Goal: Feedback & Contribution: Leave review/rating

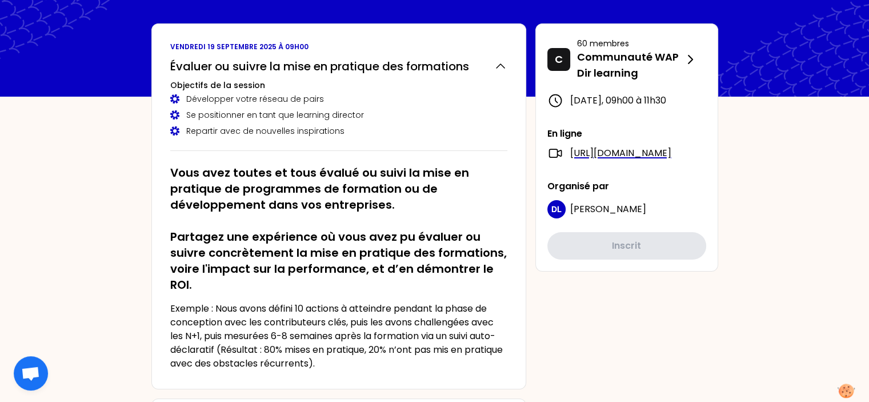
scroll to position [53, 0]
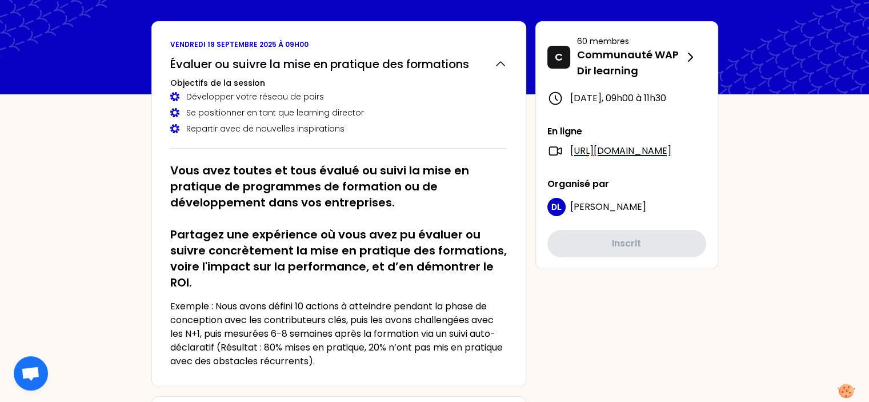
drag, startPoint x: 341, startPoint y: 250, endPoint x: 178, endPoint y: 272, distance: 164.3
click at [178, 272] on h2 "Vous avez toutes et tous évalué ou suivi la mise en pratique de programmes de f…" at bounding box center [338, 226] width 337 height 128
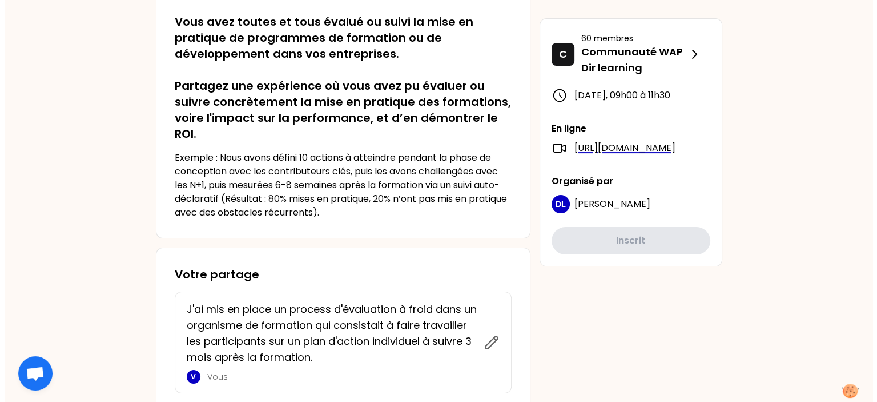
scroll to position [0, 0]
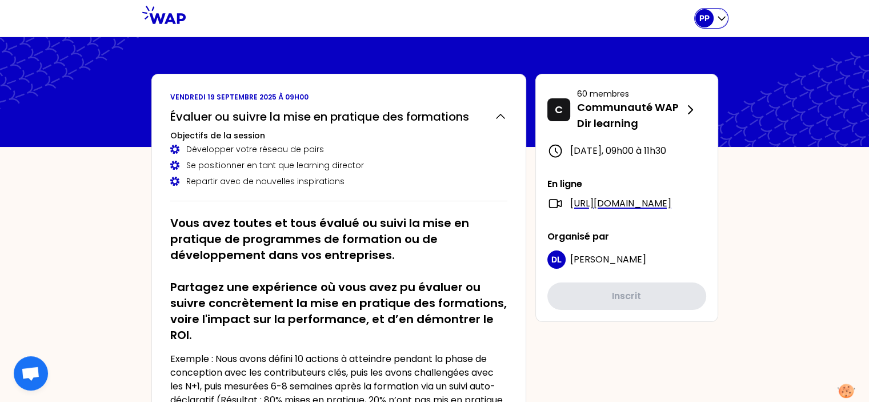
click at [717, 19] on icon "button" at bounding box center [721, 18] width 11 height 11
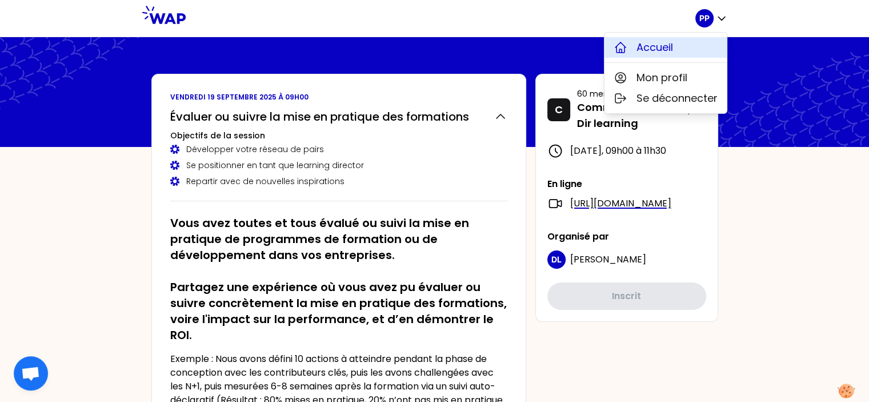
click at [654, 49] on span "Accueil" at bounding box center [654, 47] width 37 height 16
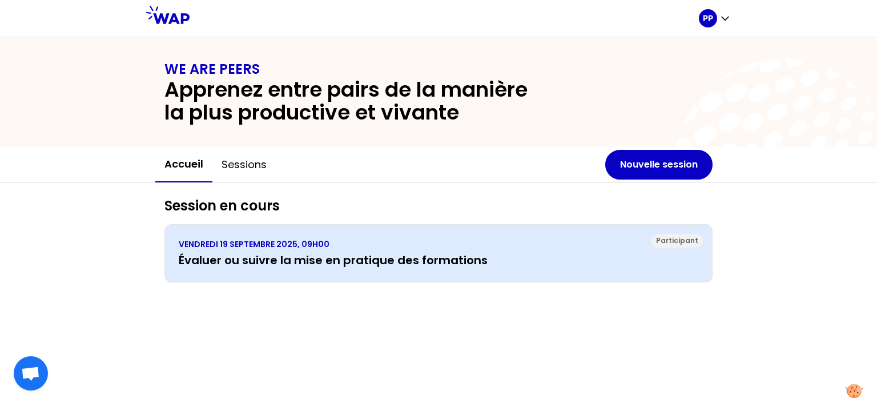
click at [393, 258] on h3 "Évaluer ou suivre la mise en pratique des formations" at bounding box center [439, 260] width 520 height 16
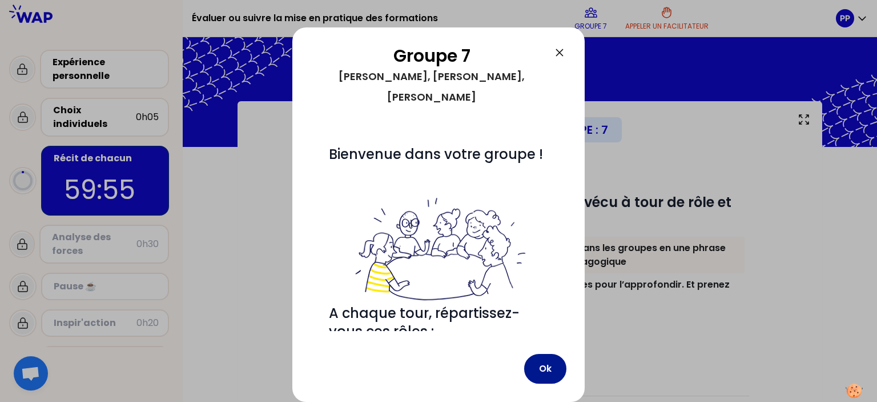
click at [550, 367] on button "Ok" at bounding box center [545, 369] width 42 height 30
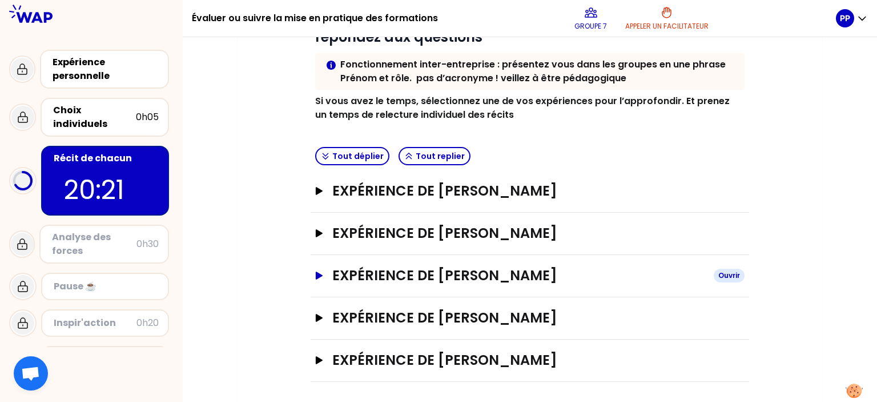
scroll to position [184, 0]
click at [481, 311] on h3 "Expérience de [PERSON_NAME]" at bounding box center [518, 317] width 372 height 18
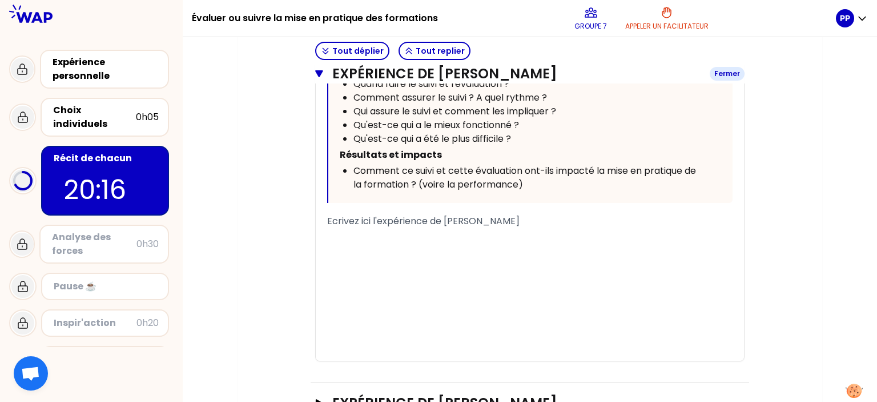
scroll to position [838, 0]
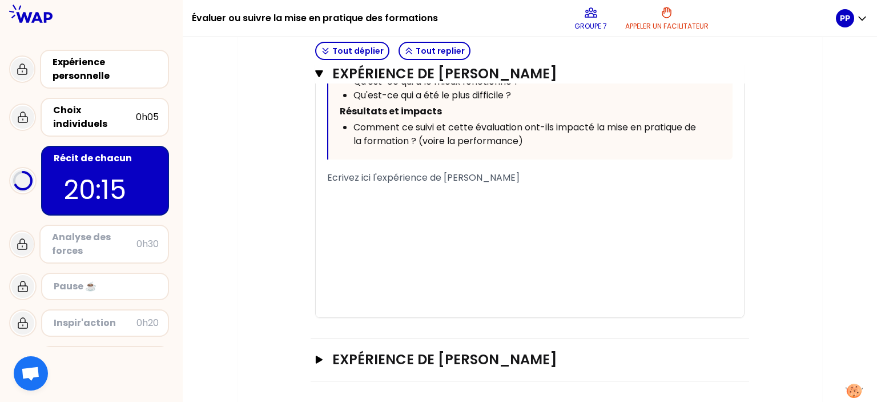
click at [334, 179] on span "Ecrivez ici l'expérience de [PERSON_NAME]" at bounding box center [423, 177] width 192 height 13
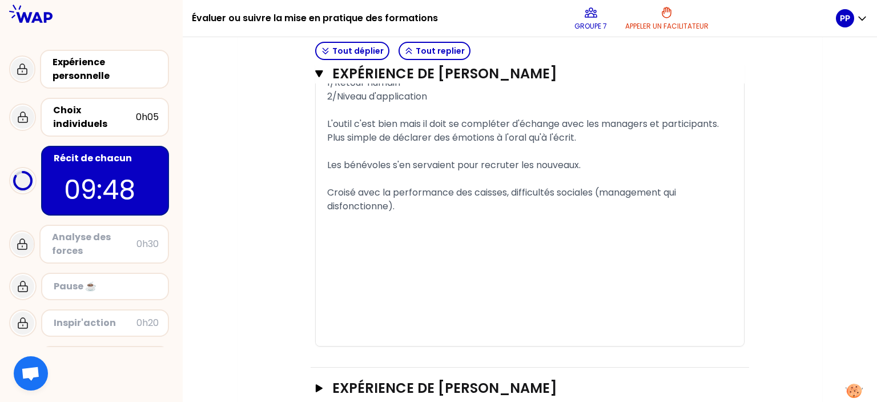
scroll to position [1235, 0]
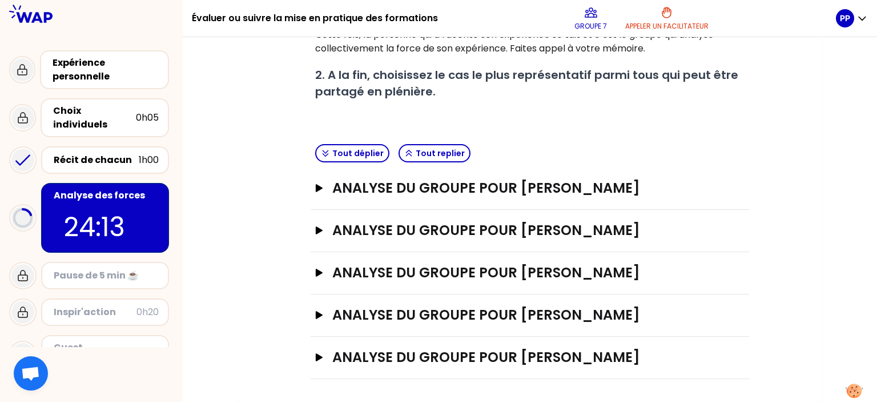
click at [268, 171] on div at bounding box center [438, 201] width 877 height 402
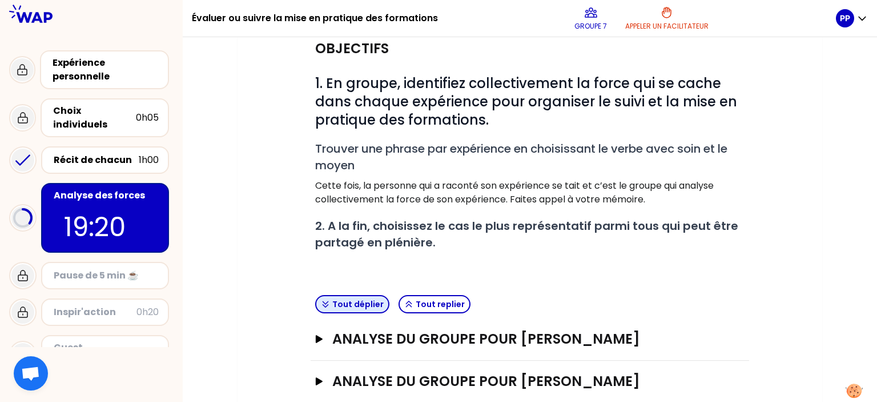
scroll to position [123, 0]
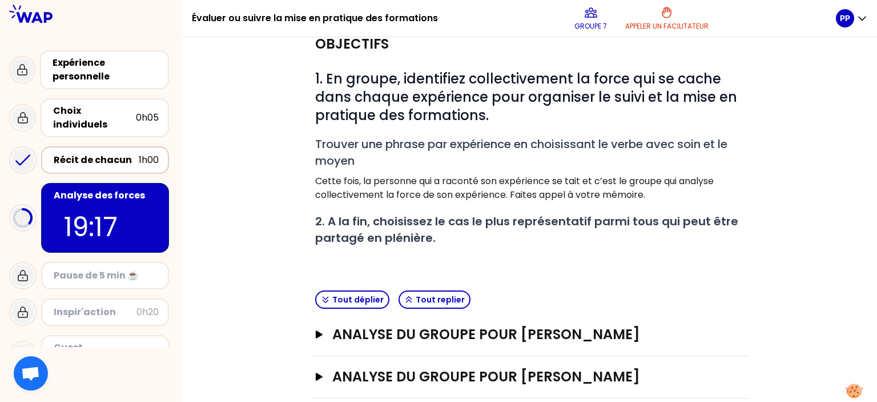
click at [90, 153] on div "Récit de chacun" at bounding box center [96, 160] width 85 height 14
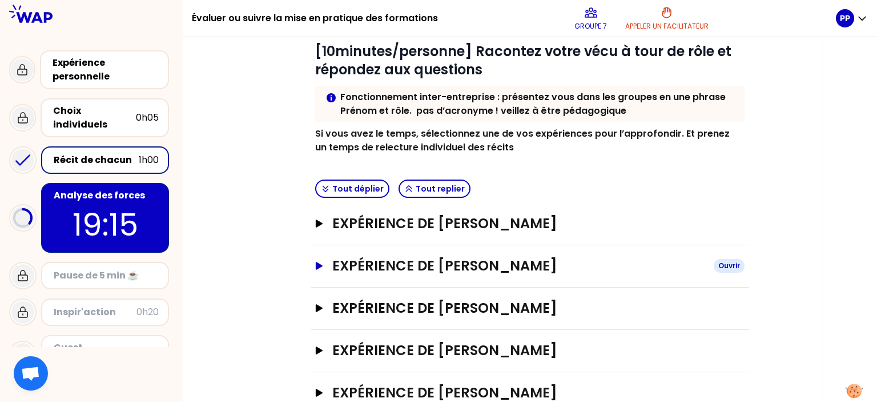
scroll to position [184, 0]
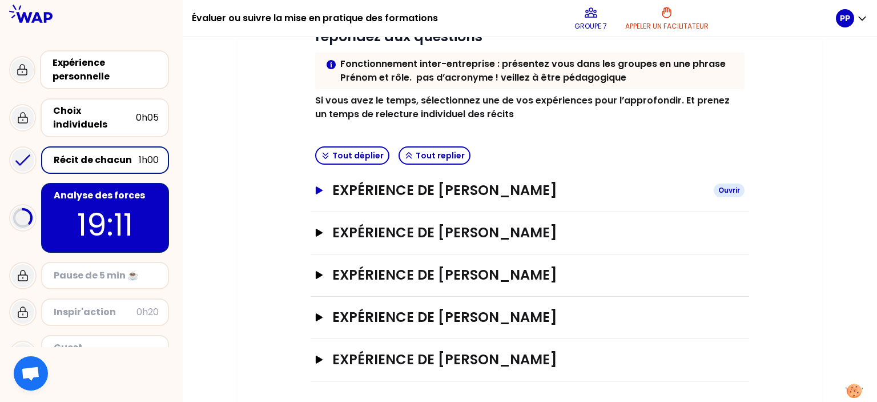
click at [439, 186] on h3 "Expérience de [PERSON_NAME]" at bounding box center [518, 190] width 372 height 18
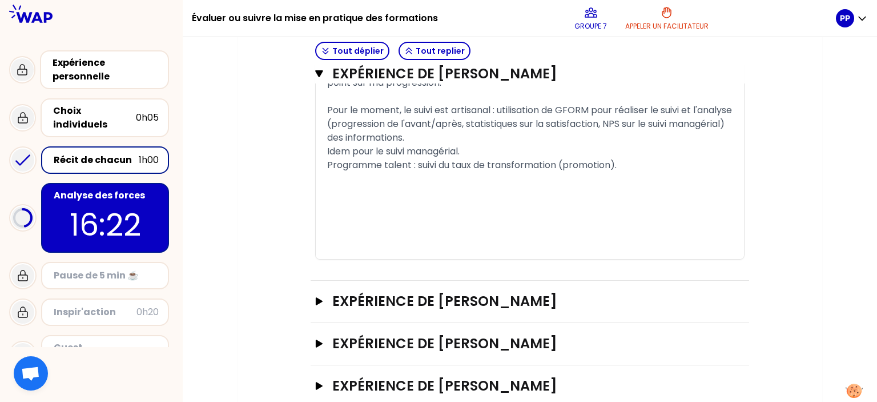
scroll to position [1058, 0]
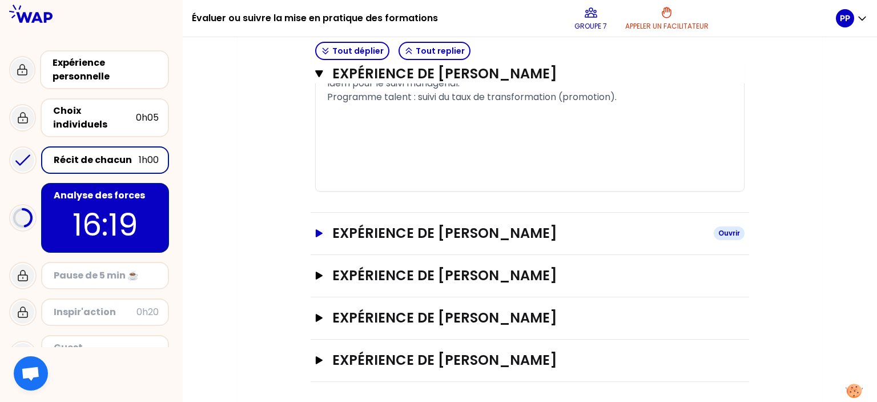
click at [386, 232] on h3 "Expérience de [PERSON_NAME]" at bounding box center [518, 233] width 372 height 18
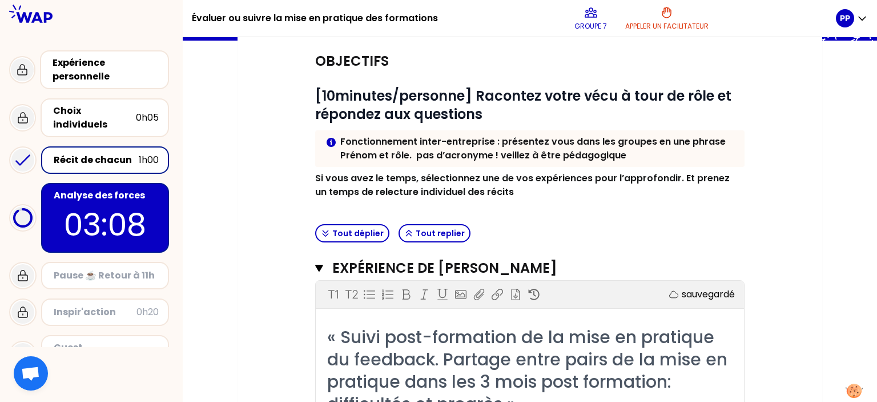
scroll to position [0, 0]
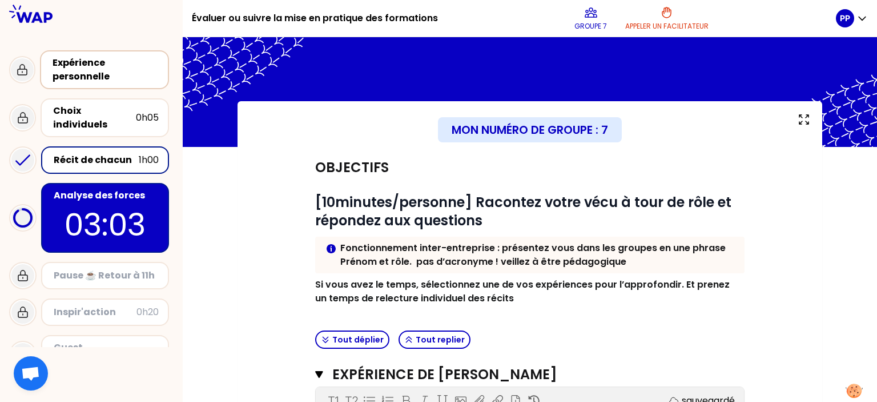
click at [83, 80] on div "Expérience personnelle" at bounding box center [106, 69] width 106 height 27
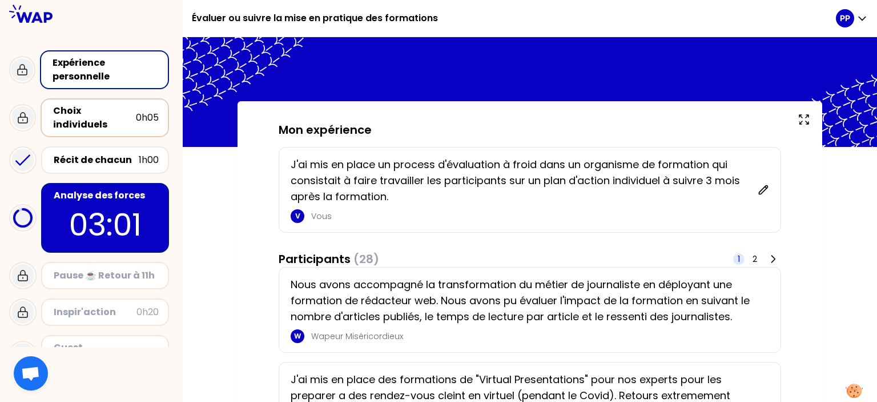
click at [112, 115] on div "Choix individuels" at bounding box center [94, 117] width 83 height 27
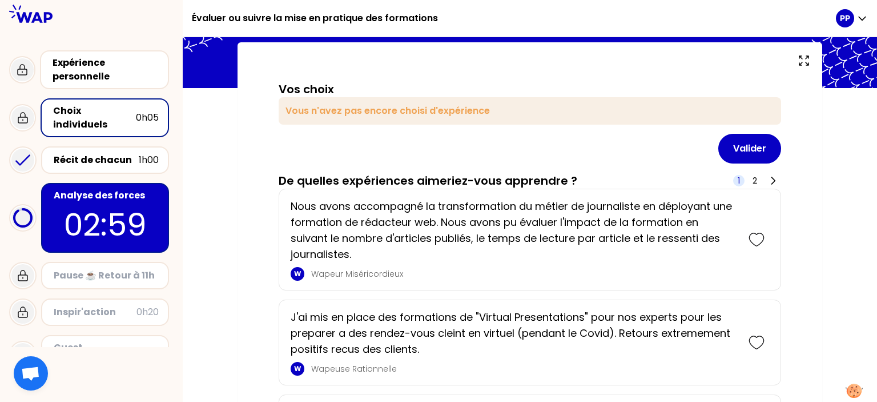
scroll to position [59, 0]
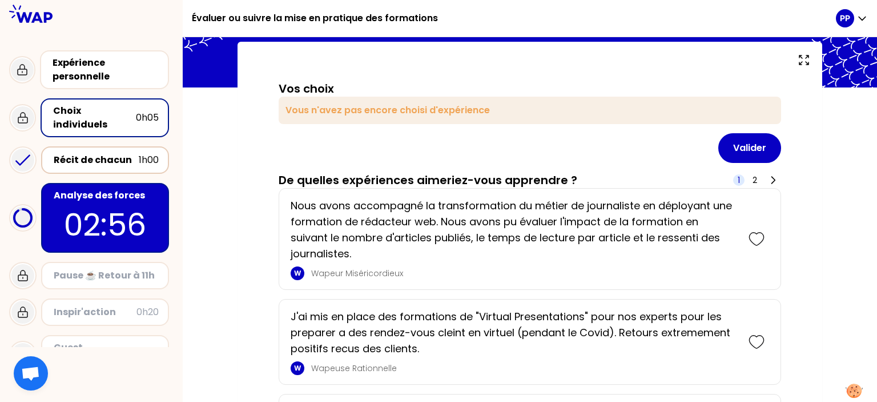
click at [94, 155] on div "Récit de chacun" at bounding box center [96, 160] width 85 height 14
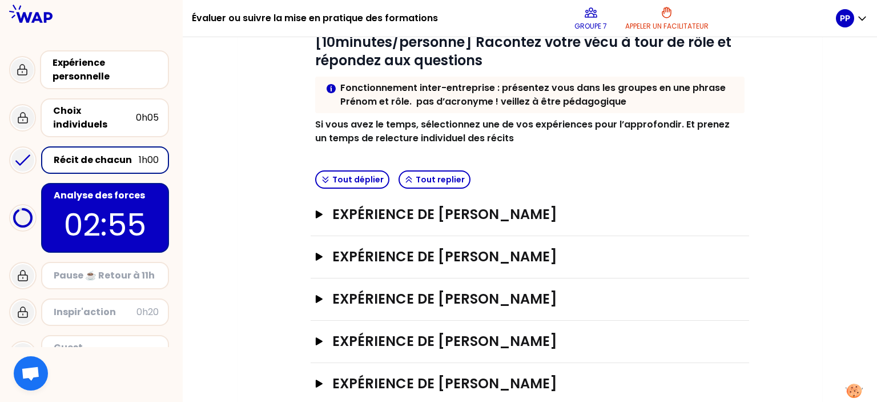
scroll to position [184, 0]
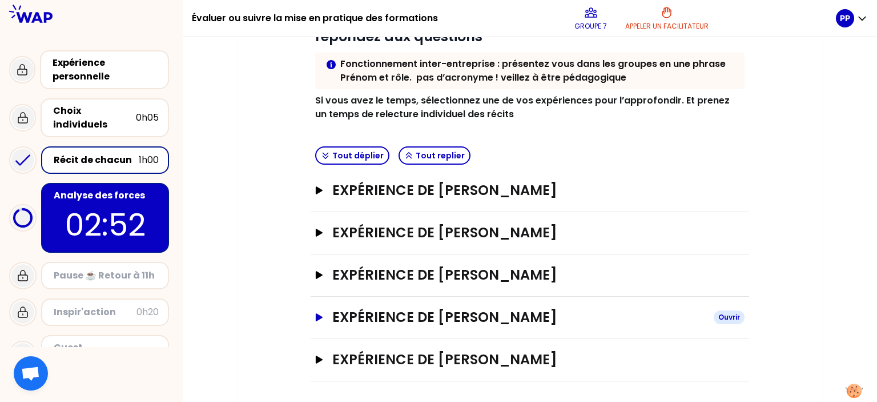
click at [454, 317] on h3 "Expérience de [PERSON_NAME]" at bounding box center [518, 317] width 372 height 18
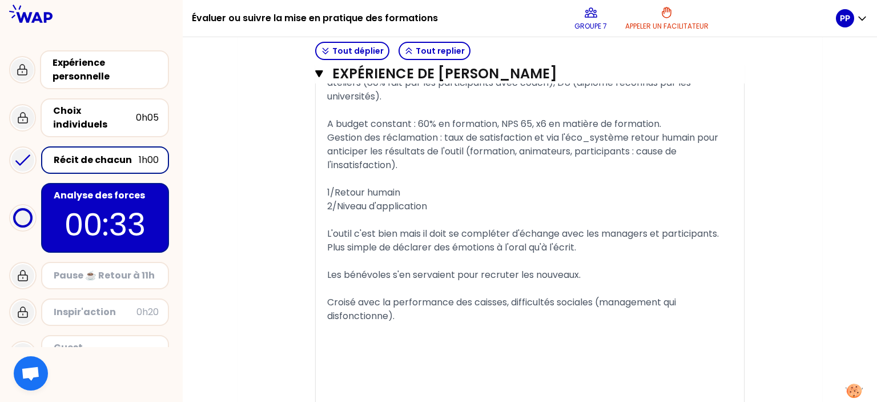
scroll to position [1124, 0]
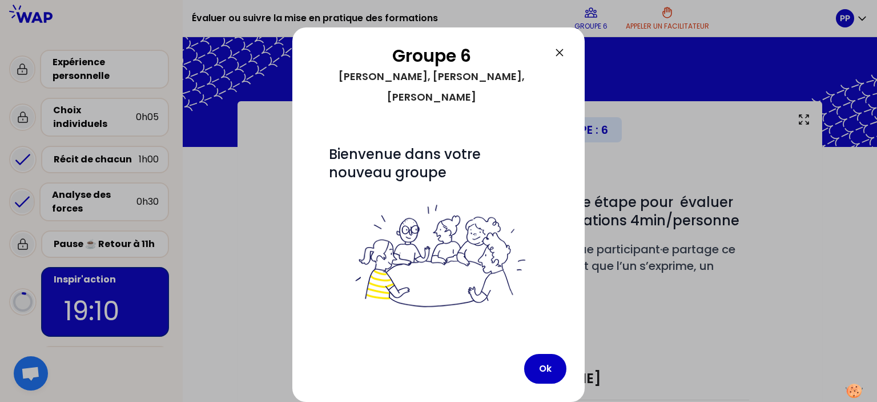
click at [559, 52] on icon at bounding box center [559, 52] width 7 height 7
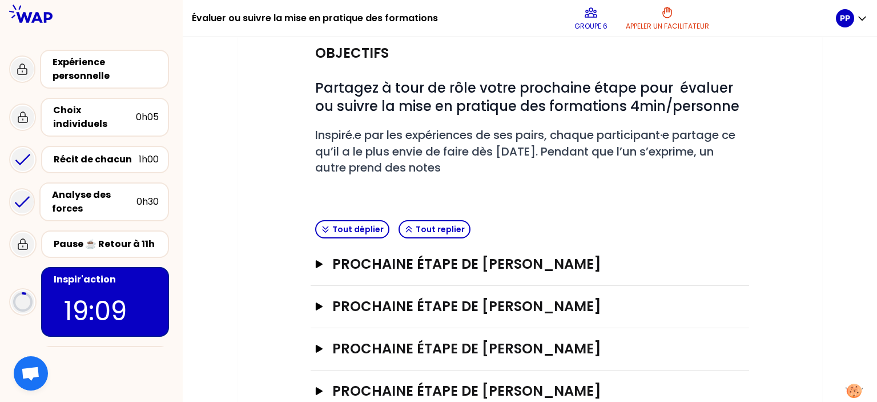
scroll to position [187, 0]
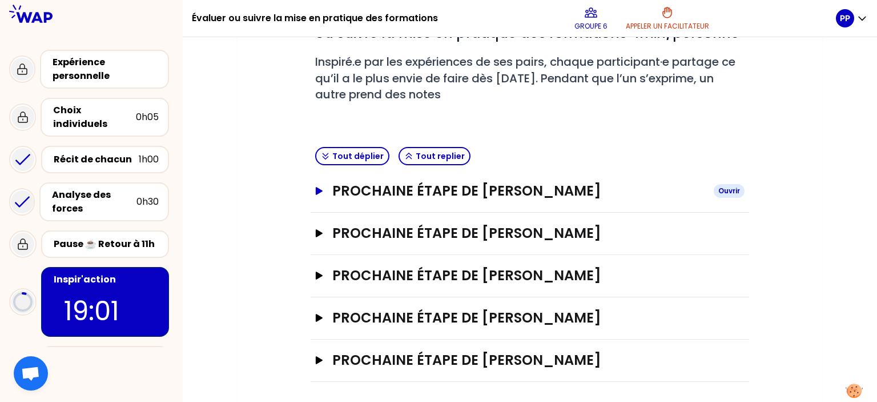
click at [578, 187] on h3 "Prochaine étape de [PERSON_NAME]" at bounding box center [518, 191] width 372 height 18
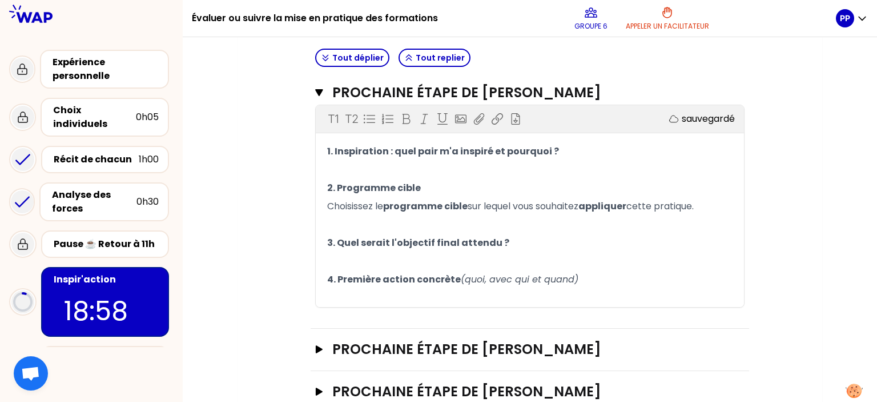
scroll to position [286, 0]
click at [543, 282] on span "(quoi, avec qui et quand)" at bounding box center [520, 278] width 118 height 13
click at [355, 170] on p "﻿" at bounding box center [530, 170] width 406 height 18
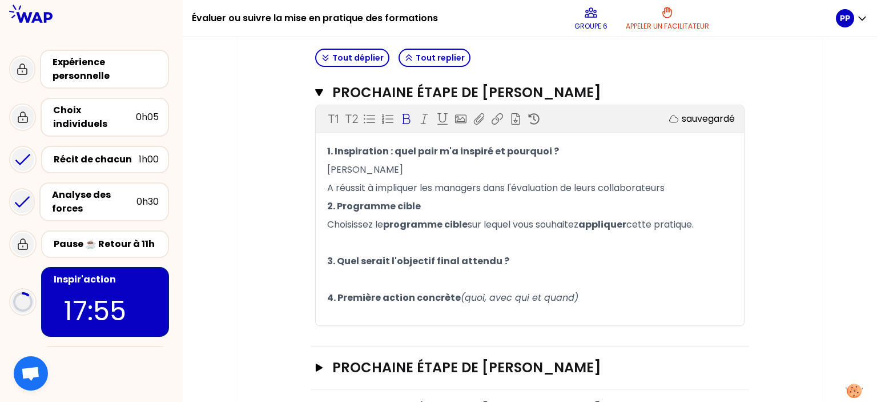
click at [358, 234] on p "﻿" at bounding box center [530, 243] width 406 height 18
click at [331, 240] on p "﻿" at bounding box center [530, 243] width 406 height 18
click at [349, 277] on p "﻿" at bounding box center [530, 279] width 406 height 18
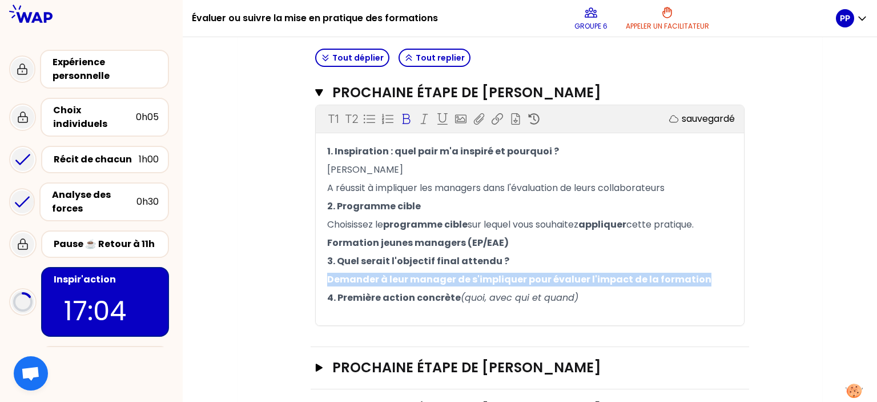
drag, startPoint x: 698, startPoint y: 276, endPoint x: 328, endPoint y: 278, distance: 370.1
click at [328, 278] on p "Demander à leur manager de s'impliquer pour évaluer l'impact de la formation" at bounding box center [530, 279] width 406 height 18
click at [406, 118] on icon at bounding box center [405, 118] width 11 height 11
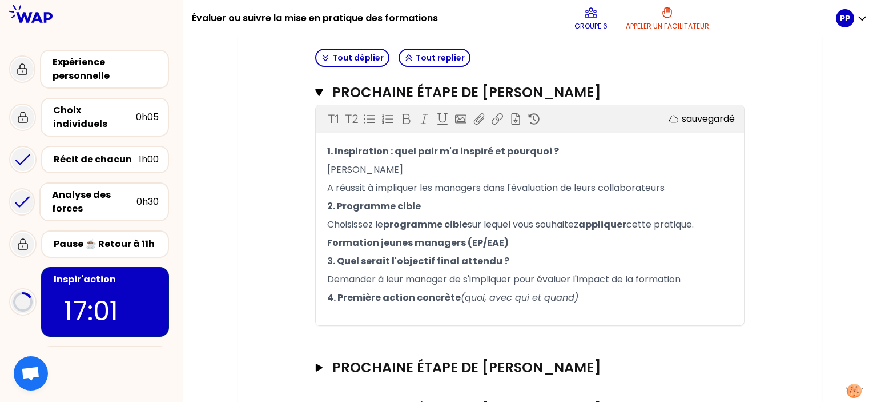
click at [335, 310] on p "﻿" at bounding box center [530, 316] width 406 height 18
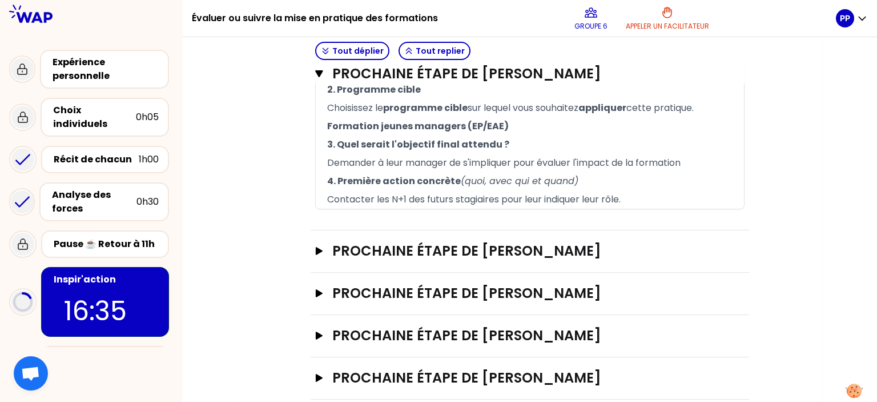
scroll to position [420, 0]
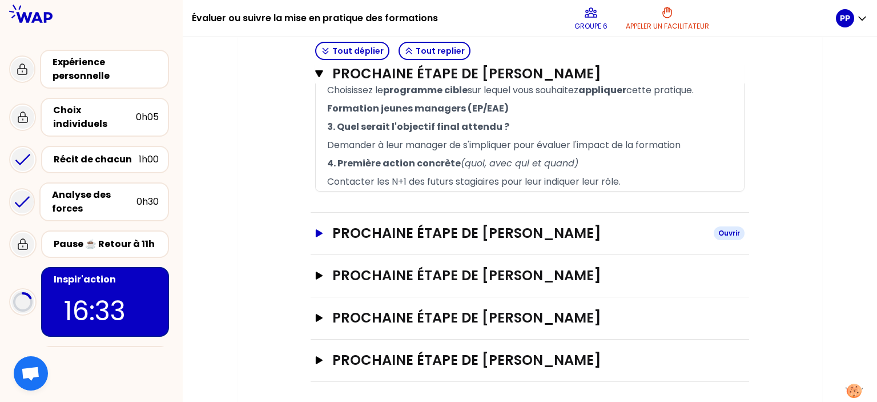
click at [420, 238] on h3 "Prochaine étape de [PERSON_NAME]" at bounding box center [518, 233] width 372 height 18
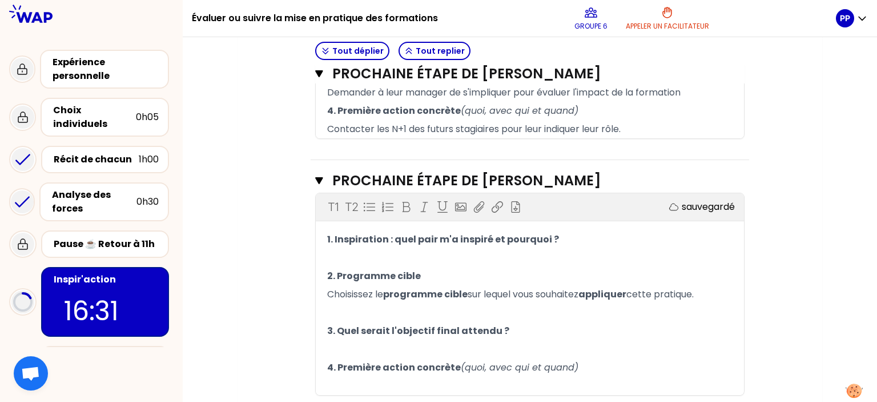
scroll to position [477, 0]
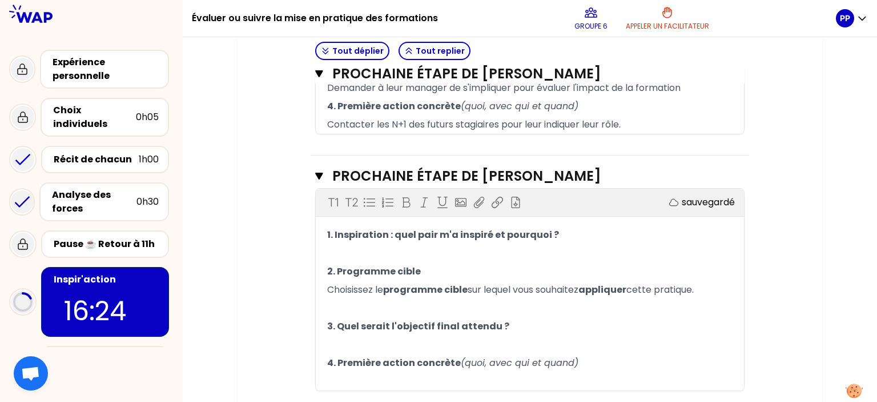
click at [352, 258] on p "﻿" at bounding box center [530, 253] width 406 height 18
click at [344, 302] on p "﻿" at bounding box center [530, 308] width 406 height 18
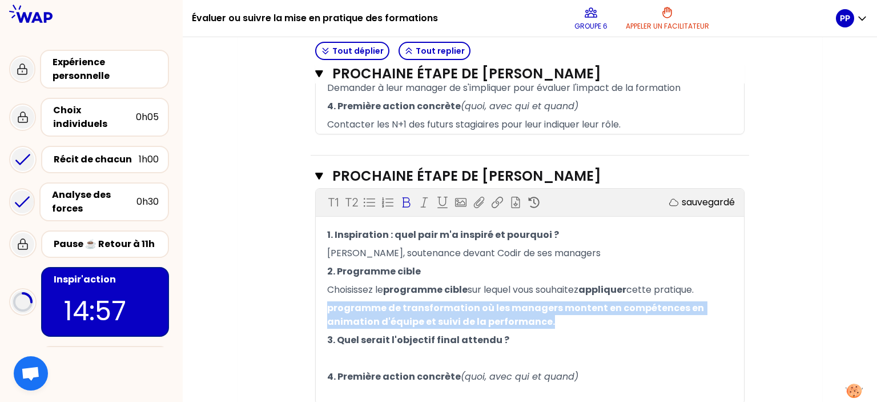
drag, startPoint x: 551, startPoint y: 316, endPoint x: 327, endPoint y: 304, distance: 224.2
click at [327, 304] on p "programme de transformation où les managers montent en compétences en animation…" at bounding box center [530, 315] width 406 height 32
click at [403, 202] on icon at bounding box center [405, 201] width 11 height 11
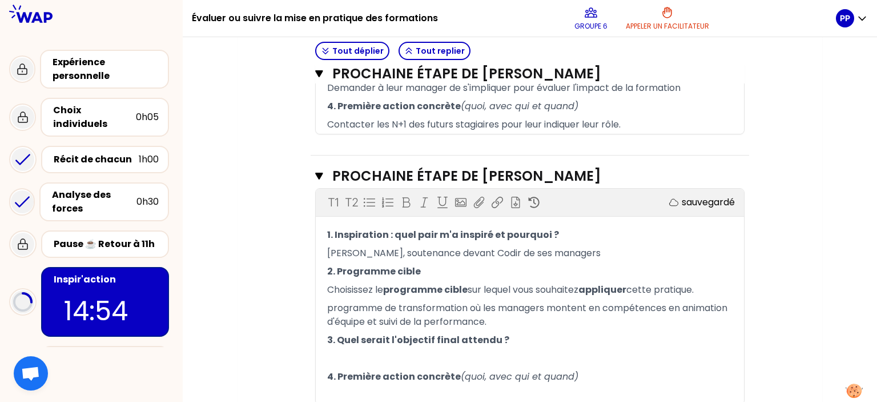
click at [354, 356] on p "﻿" at bounding box center [530, 358] width 406 height 18
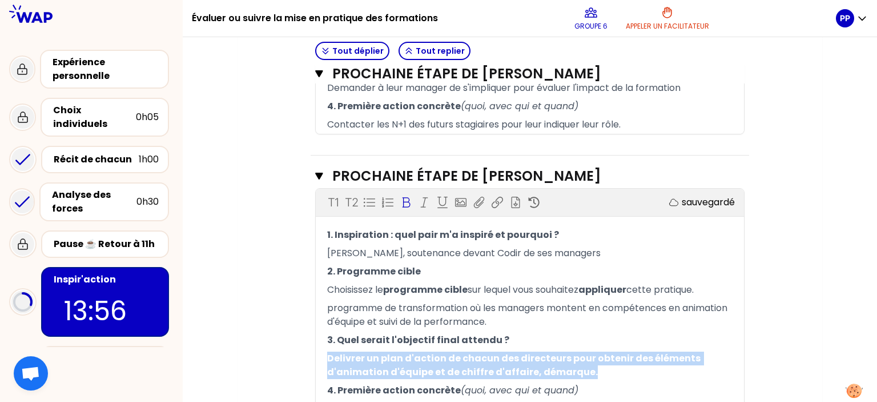
drag, startPoint x: 587, startPoint y: 371, endPoint x: 318, endPoint y: 356, distance: 268.9
click at [318, 356] on div "1. Inspiration : quel pair m'a inspiré et pourquoi ? [PERSON_NAME], soutenance …" at bounding box center [530, 322] width 428 height 192
click at [404, 200] on icon at bounding box center [405, 201] width 11 height 11
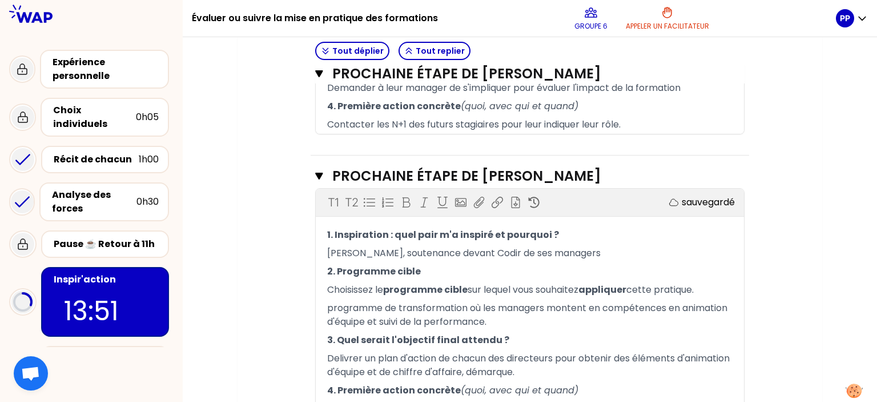
click at [595, 371] on p "Delivrer un plan d'action de chacun des directeurs pour obtenir des éléments d'…" at bounding box center [530, 365] width 406 height 32
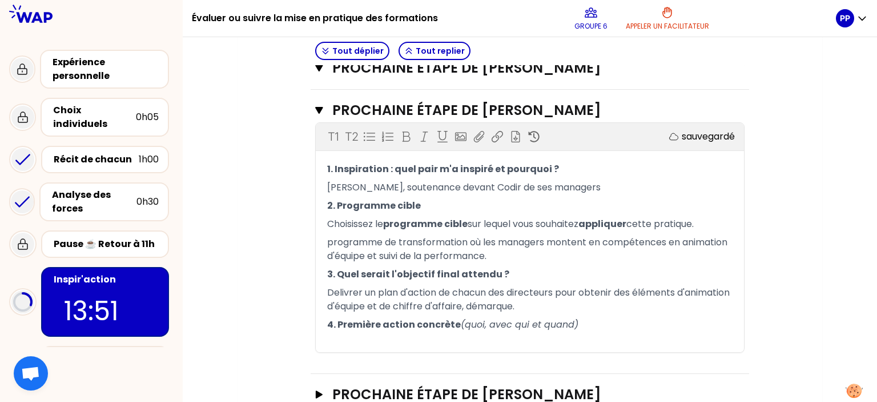
scroll to position [582, 0]
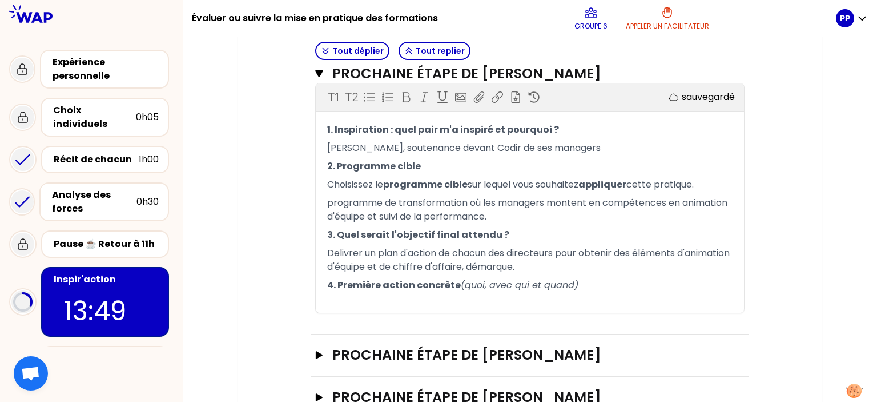
click at [343, 295] on p "﻿" at bounding box center [530, 303] width 406 height 18
click at [595, 266] on p "Delivrer un plan d'action de chacun des directeurs pour obtenir des éléments d'…" at bounding box center [530, 260] width 406 height 32
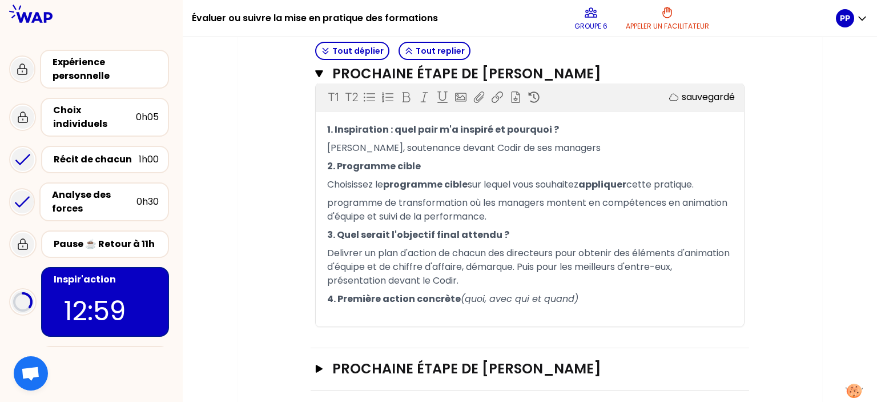
click at [346, 308] on p "﻿" at bounding box center [530, 317] width 406 height 18
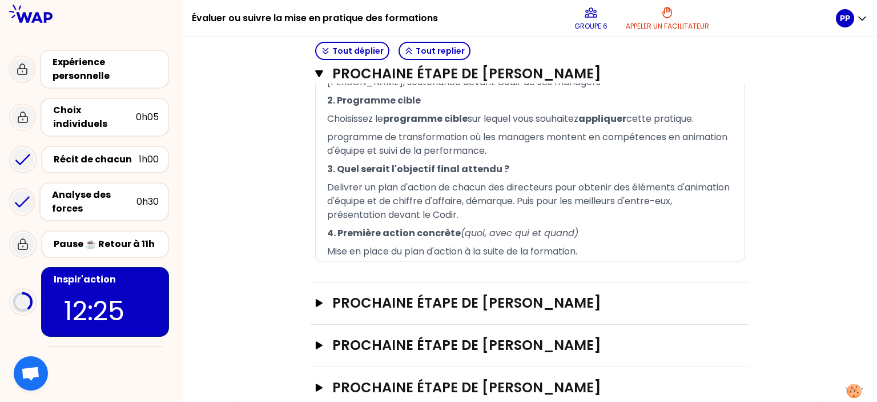
scroll to position [675, 0]
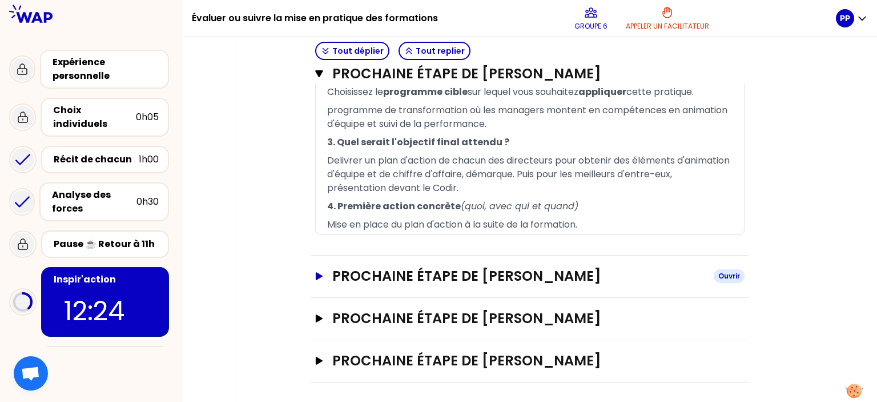
click at [379, 276] on h3 "Prochaine étape de [PERSON_NAME]" at bounding box center [518, 276] width 372 height 18
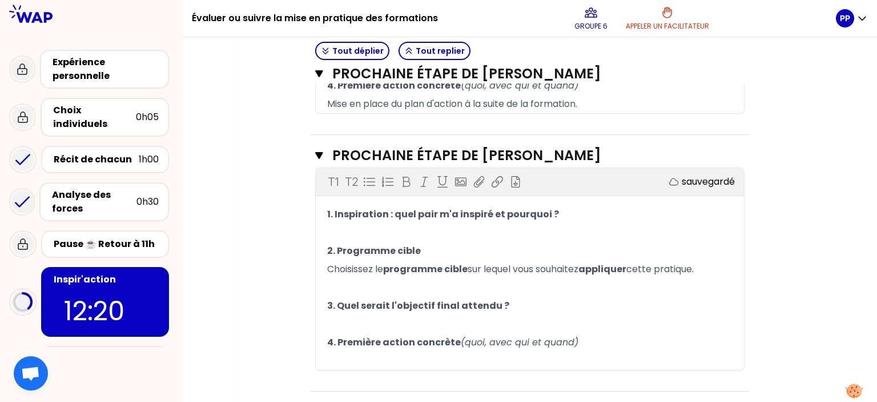
scroll to position [805, 0]
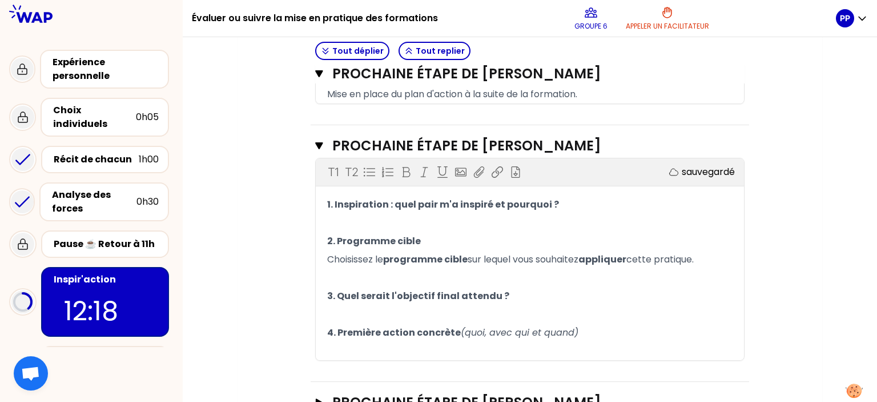
click at [349, 214] on p "﻿" at bounding box center [530, 223] width 406 height 18
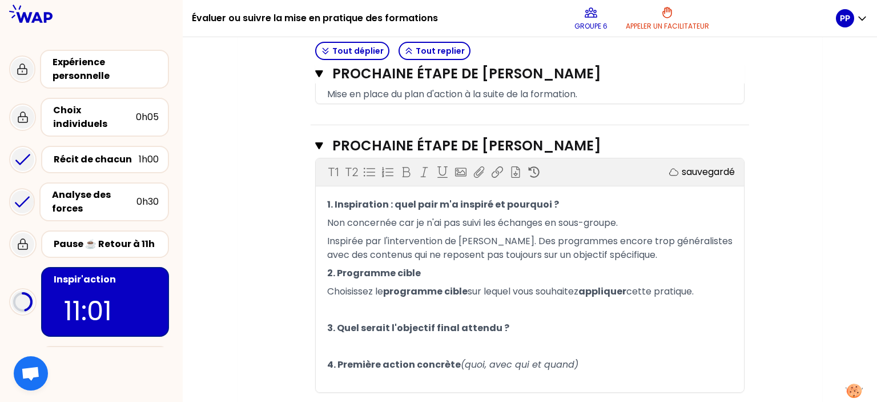
click at [351, 300] on p "﻿" at bounding box center [530, 309] width 406 height 18
click at [367, 342] on p "﻿" at bounding box center [530, 346] width 406 height 18
drag, startPoint x: 505, startPoint y: 345, endPoint x: 316, endPoint y: 344, distance: 188.5
click at [316, 344] on div "1. Inspiration : quel pair m'a inspiré et pourquoi ? Non concernée car je n'ai …" at bounding box center [530, 293] width 428 height 196
click at [405, 166] on icon at bounding box center [405, 171] width 11 height 11
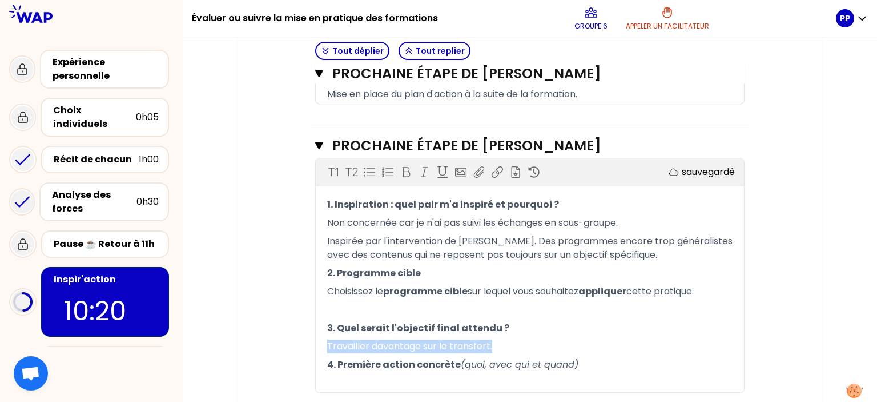
click at [499, 355] on p "4. Première action concrète (quoi, avec qui et quand)" at bounding box center [530, 364] width 406 height 18
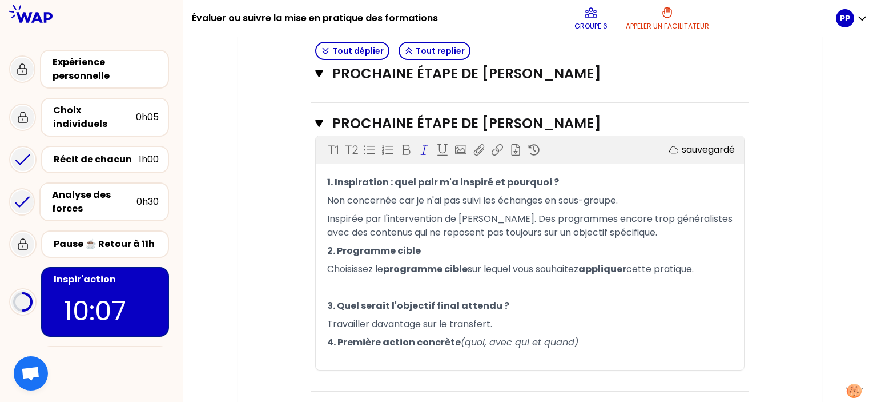
click at [503, 319] on p "Travailler davantage sur le transfert." at bounding box center [530, 324] width 406 height 18
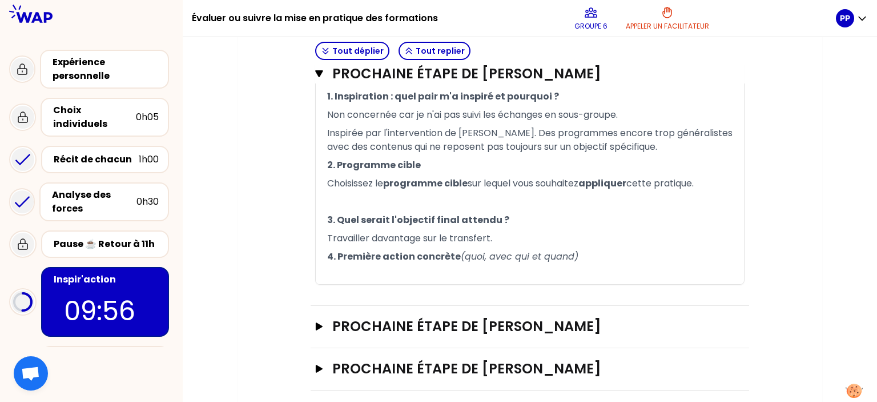
scroll to position [921, 0]
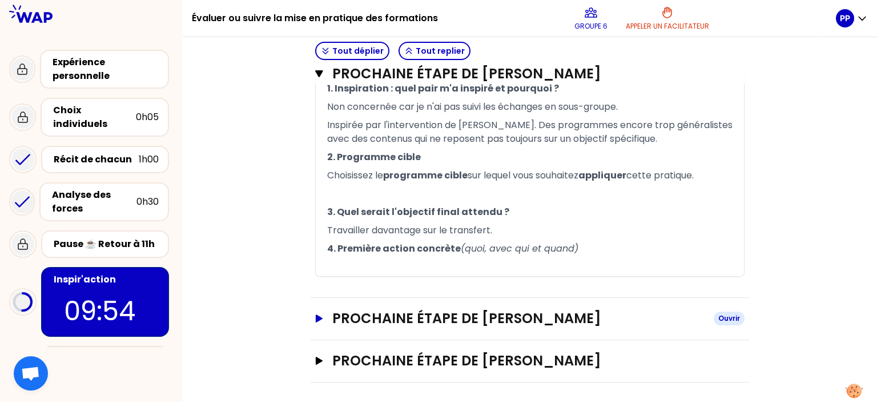
click at [398, 317] on h3 "Prochaine étape de [PERSON_NAME]" at bounding box center [518, 318] width 372 height 18
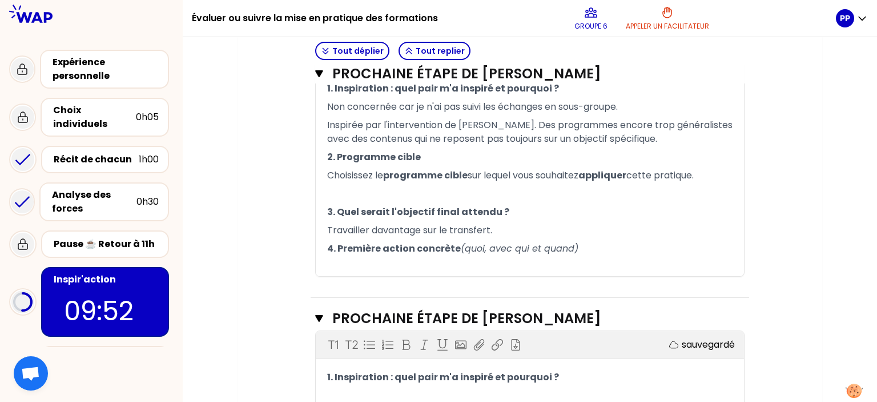
scroll to position [1012, 0]
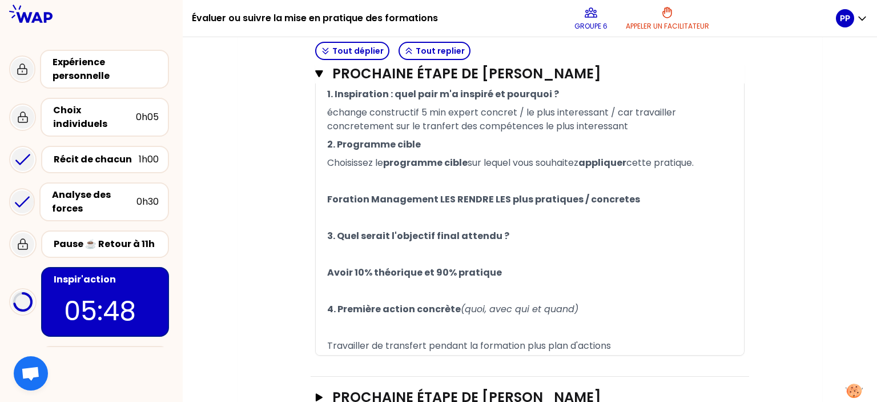
scroll to position [1240, 0]
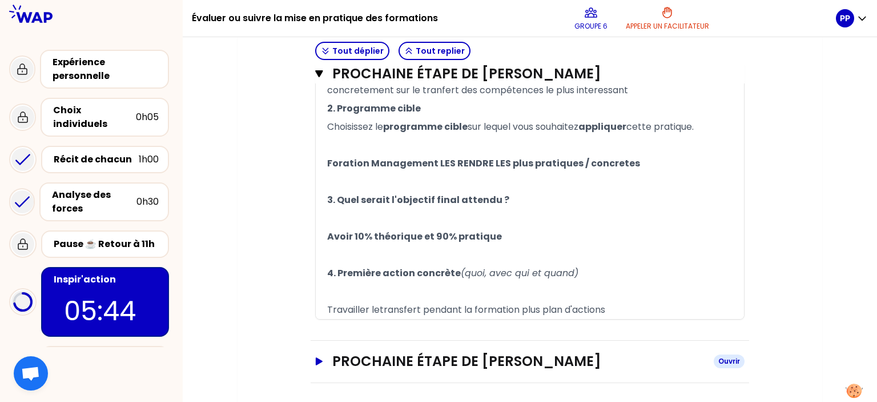
click at [448, 358] on h3 "Prochaine étape de [PERSON_NAME]" at bounding box center [518, 361] width 372 height 18
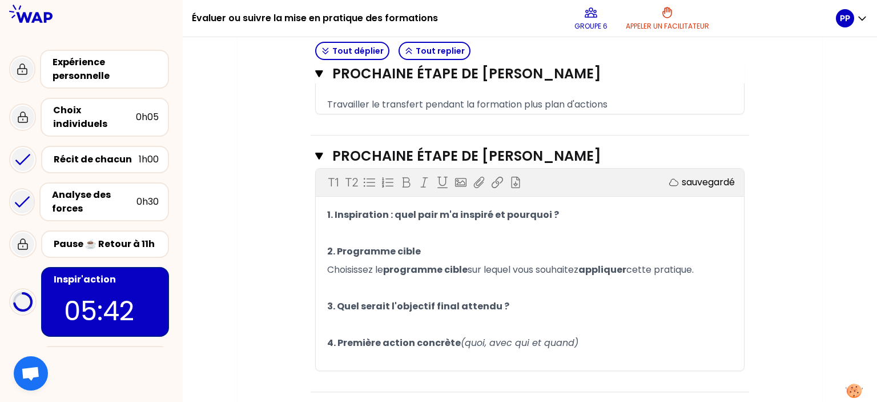
scroll to position [1448, 0]
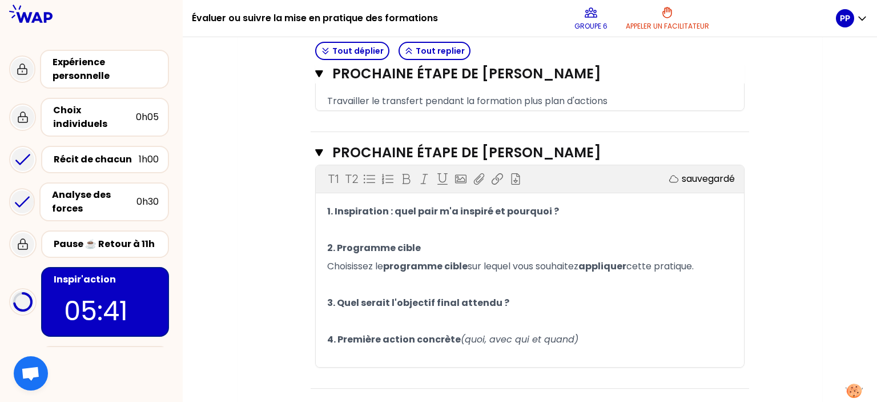
click at [348, 233] on p "﻿" at bounding box center [530, 229] width 406 height 18
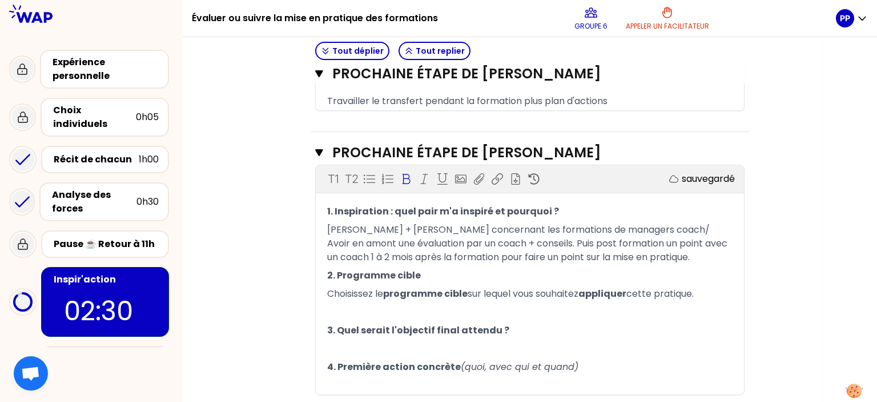
click at [339, 306] on p "﻿" at bounding box center [530, 312] width 406 height 18
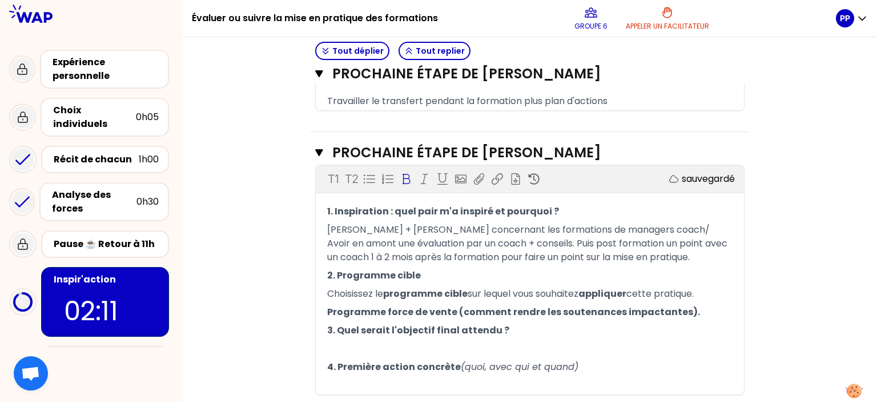
scroll to position [1463, 0]
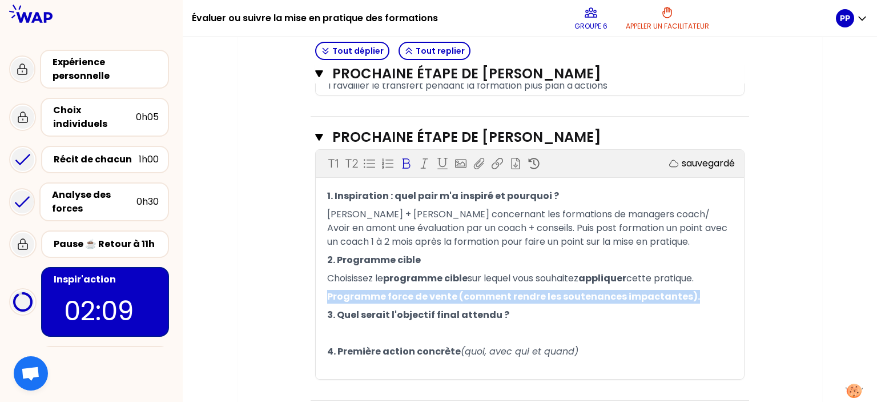
drag, startPoint x: 440, startPoint y: 258, endPoint x: 305, endPoint y: 287, distance: 138.5
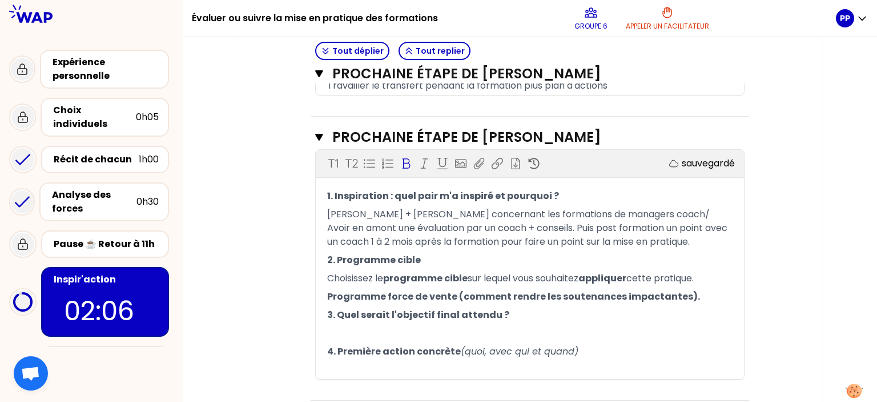
drag, startPoint x: 445, startPoint y: 286, endPoint x: 315, endPoint y: 294, distance: 129.9
click at [315, 294] on div "T1 T2 Exporter sauvegardé 1. Inspiration : quel pair m'a inspiré et pourquoi ? …" at bounding box center [530, 264] width 430 height 230
click at [404, 161] on icon at bounding box center [405, 163] width 11 height 11
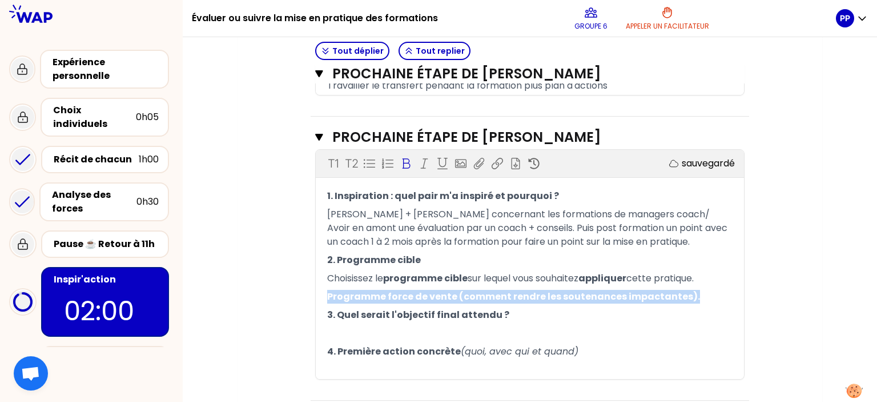
drag, startPoint x: 523, startPoint y: 291, endPoint x: 322, endPoint y: 294, distance: 201.1
click at [322, 294] on div "1. Inspiration : quel pair m'a inspiré et pourquoi ? [PERSON_NAME] + [PERSON_NA…" at bounding box center [530, 283] width 428 height 192
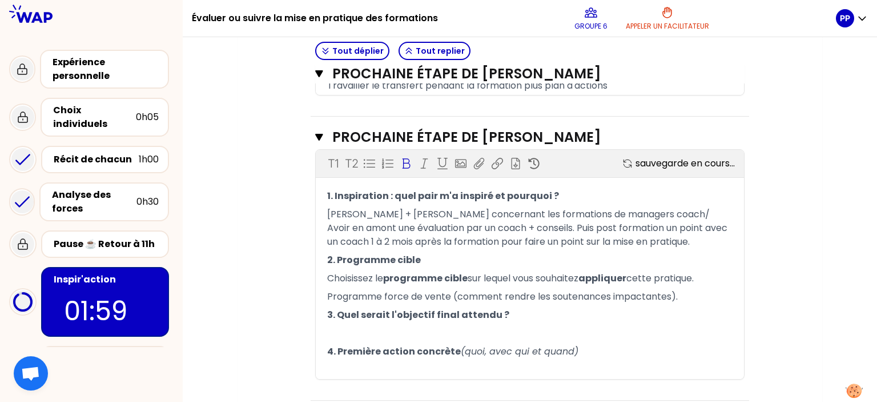
click at [408, 158] on icon at bounding box center [405, 163] width 11 height 11
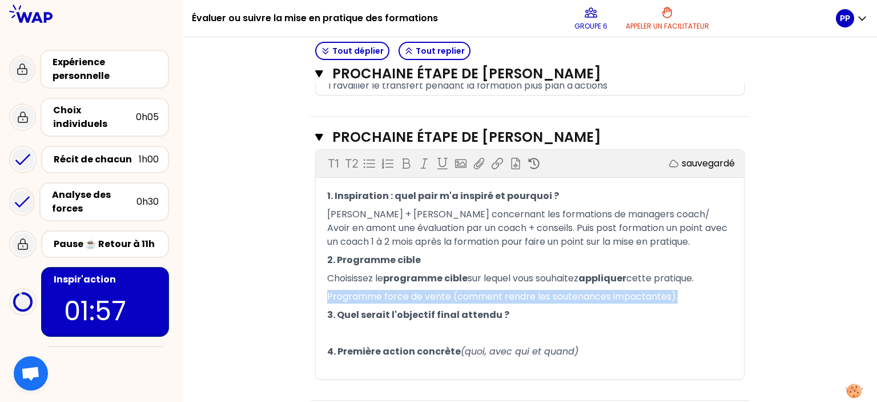
click at [340, 326] on p "﻿" at bounding box center [530, 333] width 406 height 18
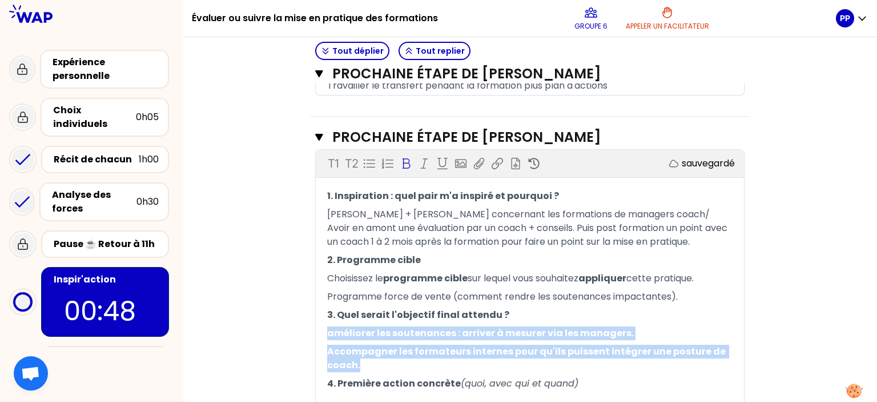
drag, startPoint x: 362, startPoint y: 360, endPoint x: 322, endPoint y: 330, distance: 50.2
click at [322, 330] on div "1. Inspiration : quel pair m'a inspiré et pourquoi ? [PERSON_NAME] + [PERSON_NA…" at bounding box center [530, 299] width 428 height 224
click at [404, 164] on icon at bounding box center [407, 163] width 8 height 10
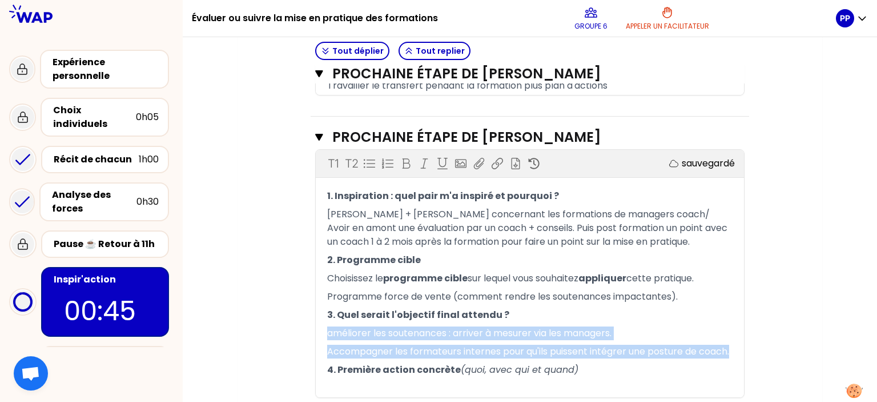
scroll to position [1513, 0]
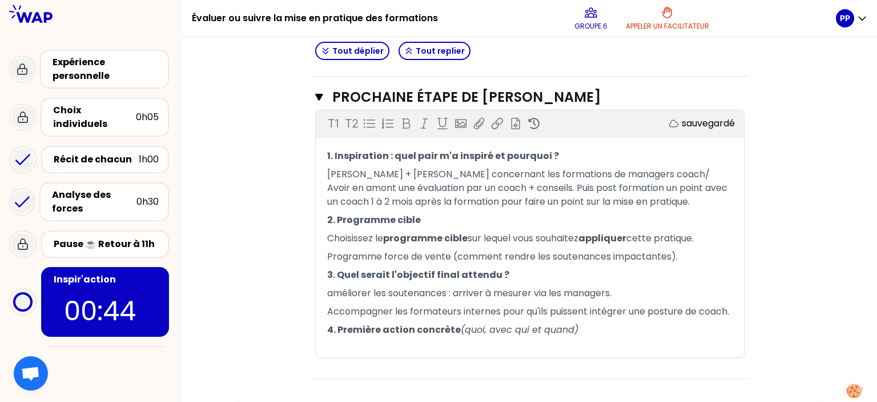
click at [343, 340] on p "﻿" at bounding box center [530, 348] width 406 height 18
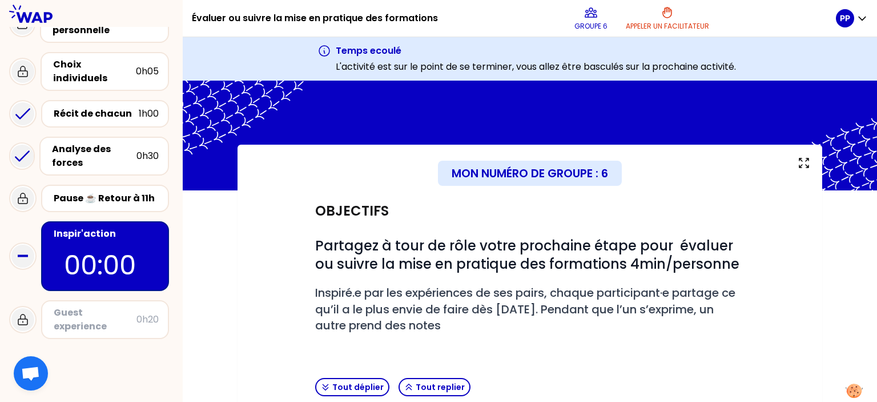
scroll to position [47, 0]
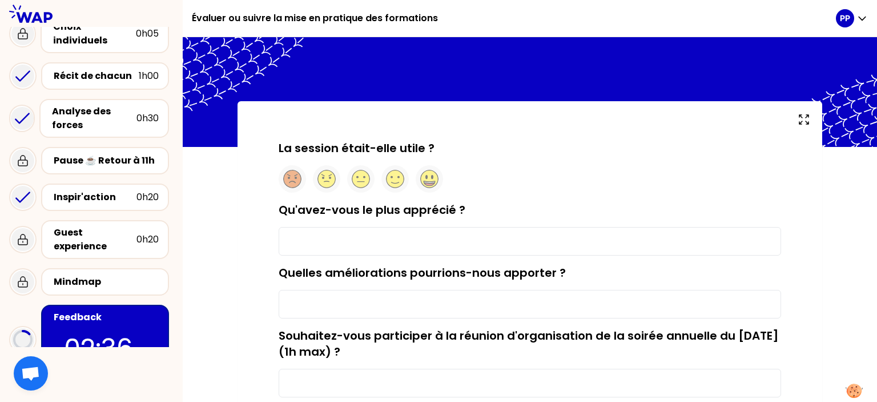
scroll to position [92, 0]
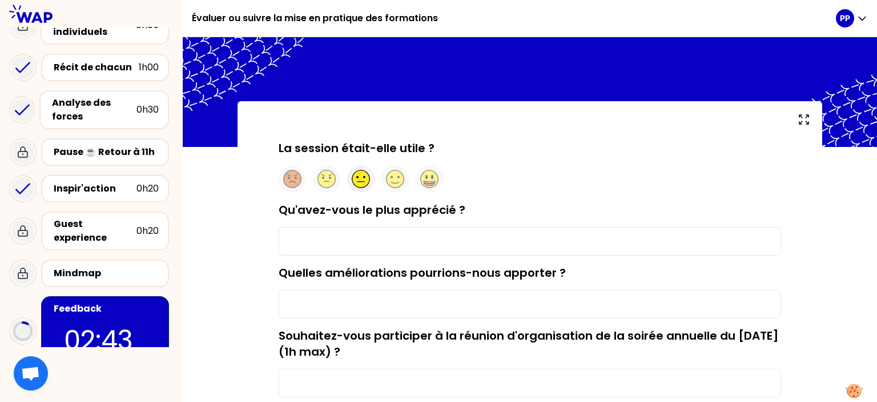
click at [356, 178] on icon at bounding box center [361, 179] width 18 height 18
click at [361, 235] on input "Qu'avez-vous le plus apprécié ?" at bounding box center [530, 241] width 503 height 29
type input "Les 5 minutes de [PERSON_NAME]"
click at [405, 297] on input "Quelles améliorations pourrions-nous apporter ?" at bounding box center [530, 304] width 503 height 29
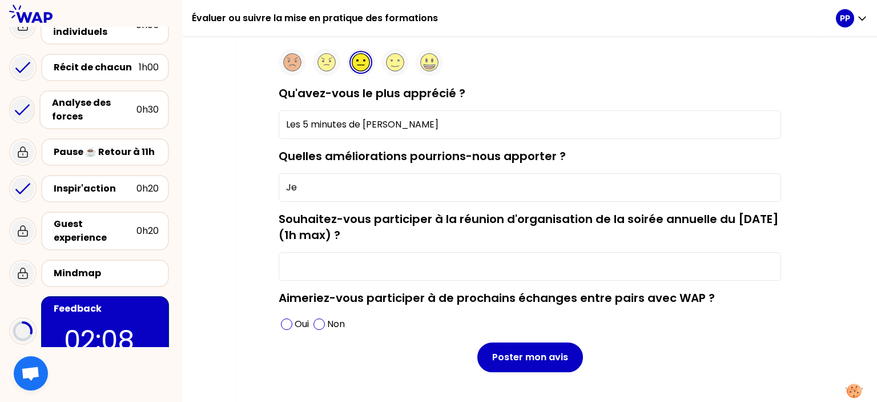
scroll to position [118, 0]
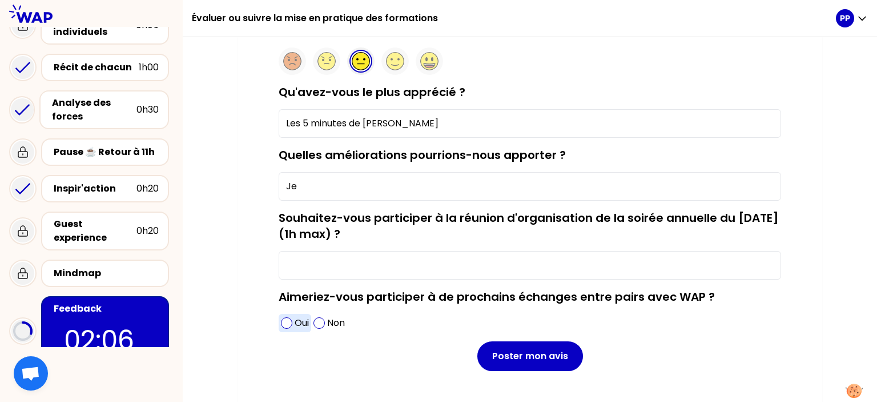
click at [292, 325] on div "Oui" at bounding box center [295, 323] width 33 height 18
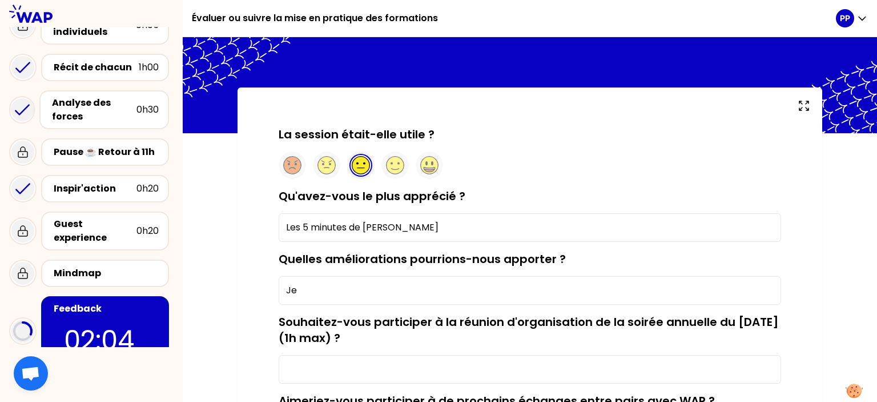
scroll to position [13, 0]
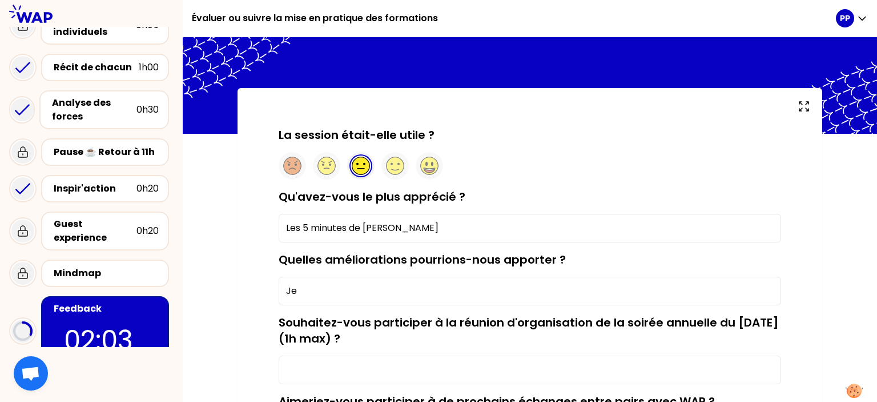
click at [313, 284] on input "Je" at bounding box center [530, 290] width 503 height 29
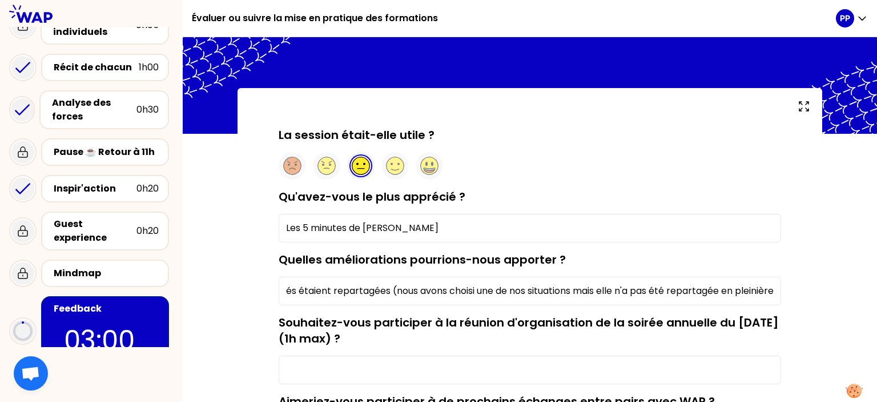
scroll to position [0, 0]
drag, startPoint x: 775, startPoint y: 295, endPoint x: 183, endPoint y: 313, distance: 592.1
click at [183, 313] on div "Évaluer ou suivre la mise en pratique des formations PP Expérience personnelle …" at bounding box center [438, 201] width 877 height 402
click at [672, 202] on div "Qu'avez-vous le plus apprécié ? Les 5 minutes de [PERSON_NAME]" at bounding box center [530, 215] width 503 height 54
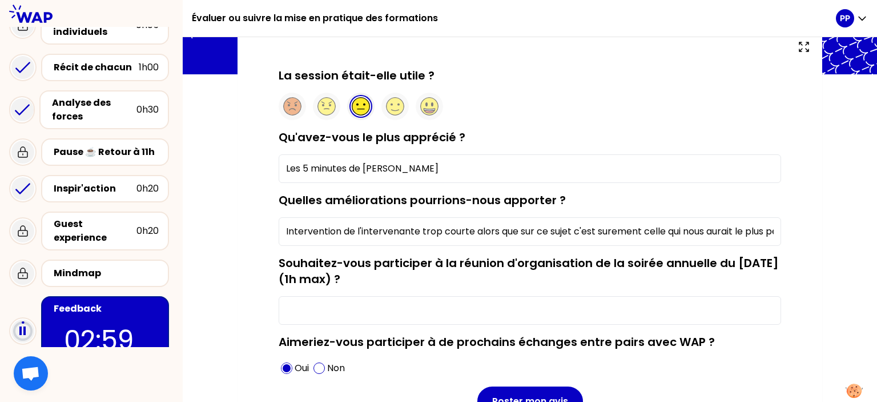
scroll to position [77, 0]
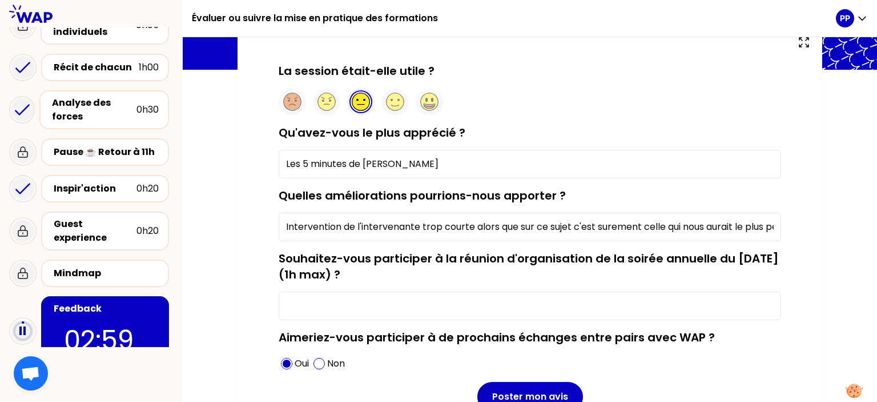
click at [689, 221] on input "Intervention de l'intervenante trop courte alors que sur ce sujet c'est suremen…" at bounding box center [530, 226] width 503 height 29
click at [382, 228] on input "Intervention de l'intervenante trop courte alors que sur ce sujet c'est suremen…" at bounding box center [530, 226] width 503 height 29
click at [769, 223] on input "Intervention de l'intervenant trop courte alors que sur ce sujet c'est surement…" at bounding box center [530, 226] width 503 height 29
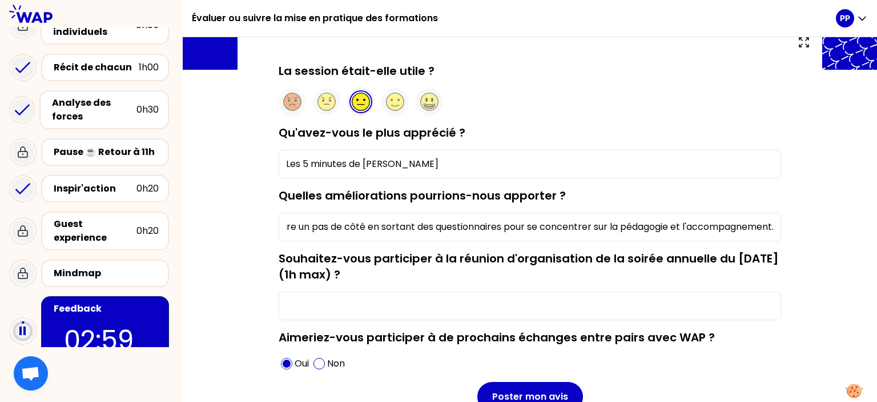
scroll to position [0, 545]
type input "Intervention de l'intervenant trop courte alors que sur ce sujet c'est surement…"
click at [531, 303] on input "Souhaitez-vous participer à la réunion d'organisation de la soirée annuelle du …" at bounding box center [530, 305] width 503 height 29
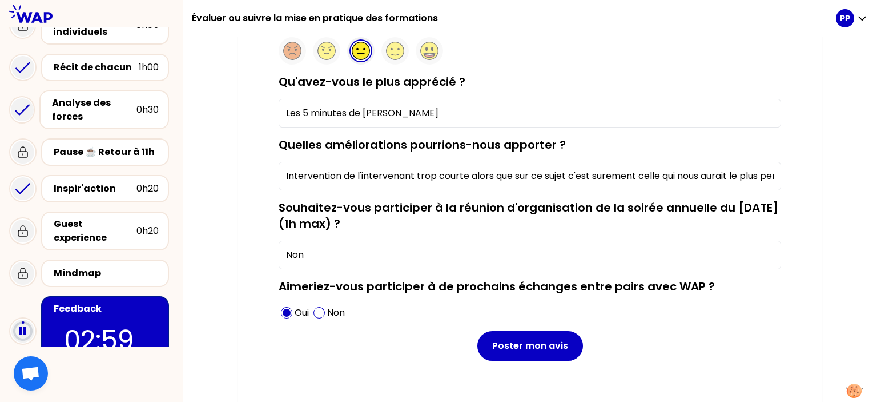
scroll to position [145, 0]
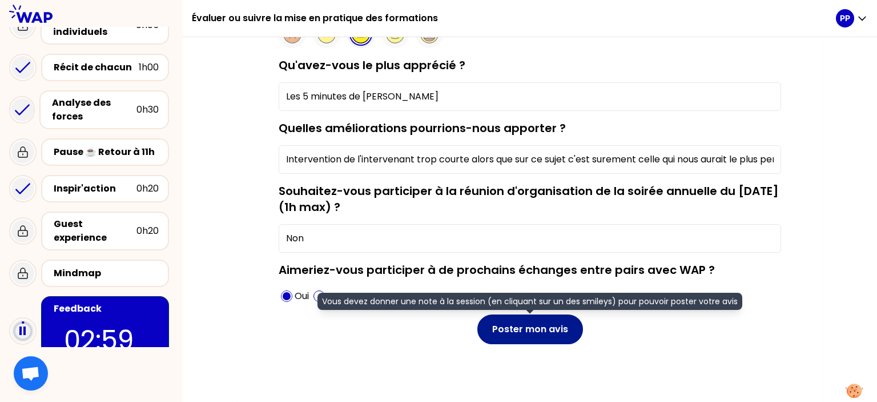
type input "Non"
click at [530, 328] on button "Poster mon avis" at bounding box center [531, 329] width 106 height 30
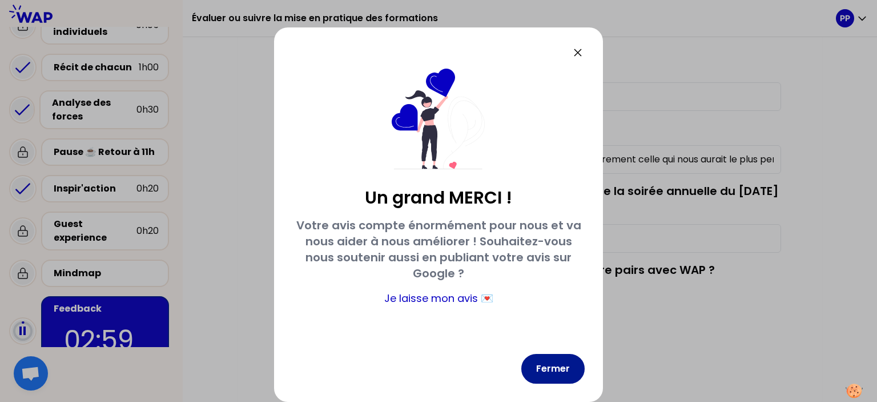
click at [560, 373] on button "Fermer" at bounding box center [553, 369] width 63 height 30
